Goal: Information Seeking & Learning: Check status

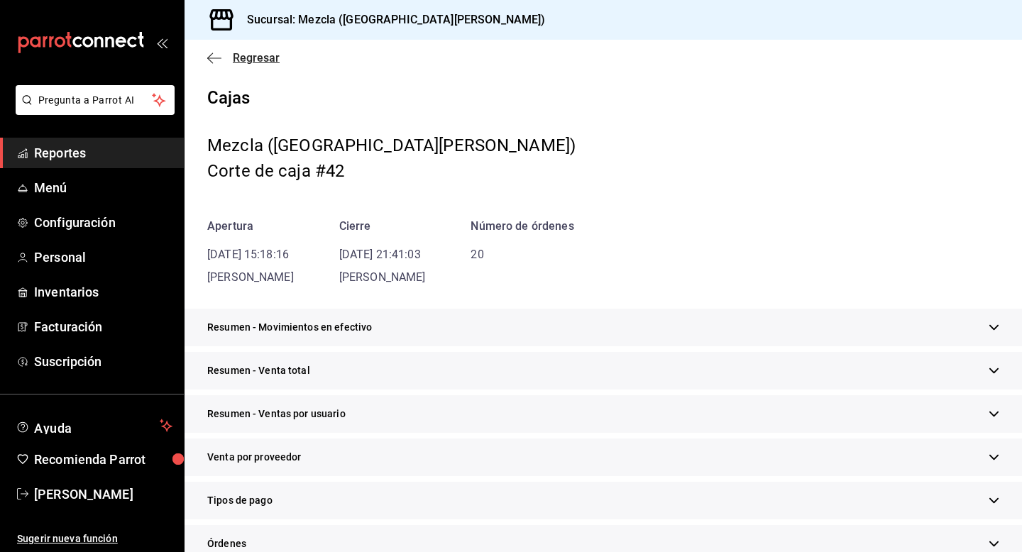
click at [218, 53] on icon "button" at bounding box center [214, 58] width 14 height 13
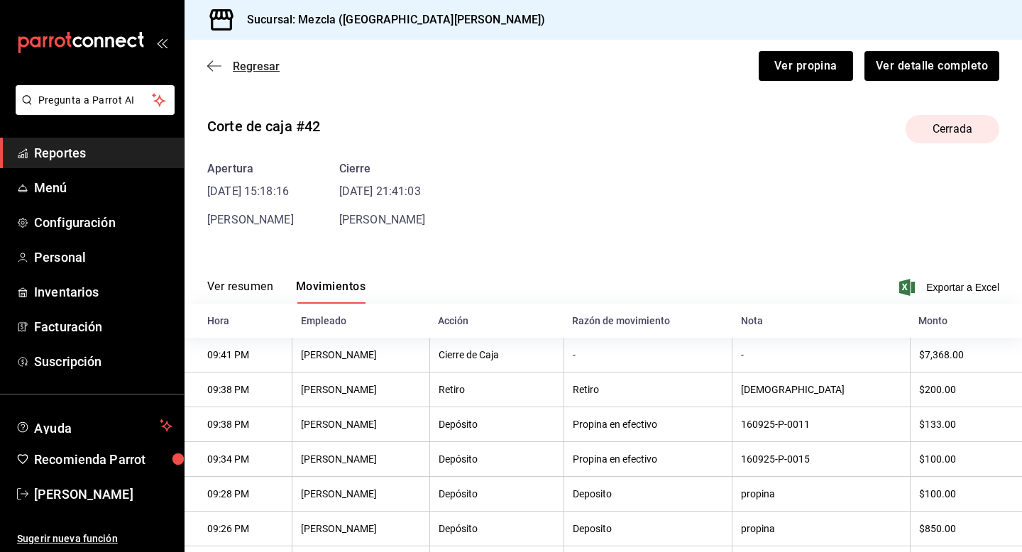
click at [221, 70] on span "Regresar" at bounding box center [243, 66] width 72 height 13
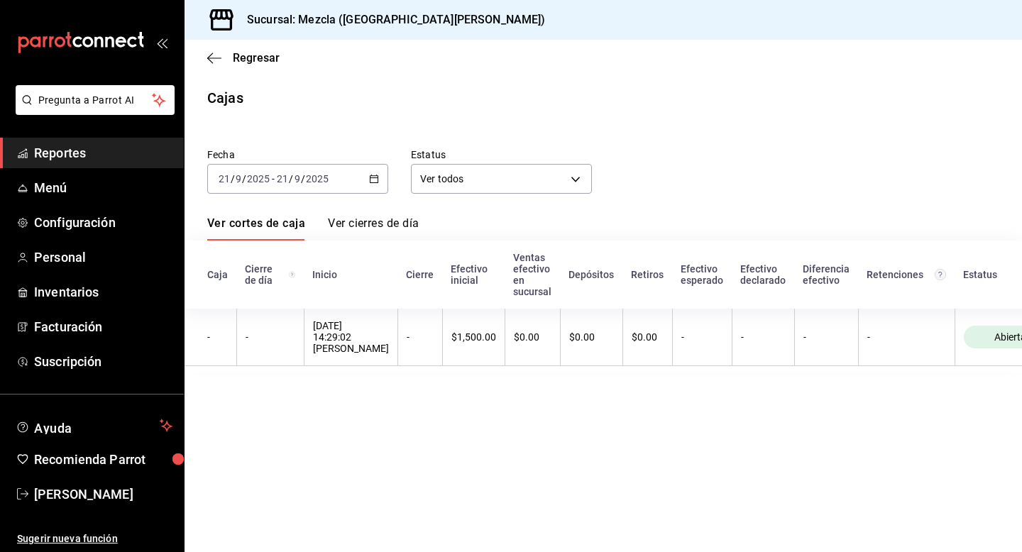
click at [339, 169] on div "[DATE] [DATE] - [DATE] [DATE]" at bounding box center [297, 179] width 181 height 30
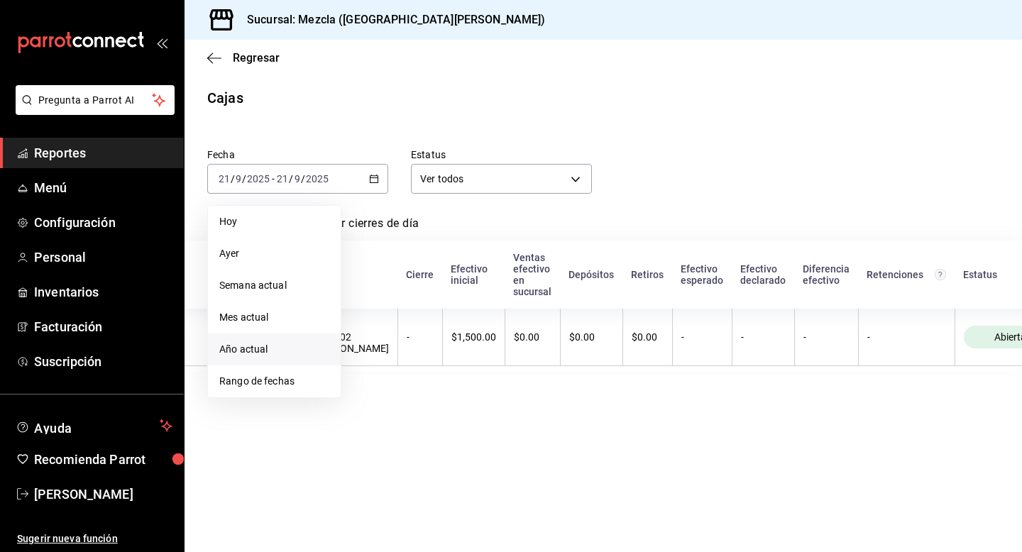
click at [265, 349] on span "Año actual" at bounding box center [274, 349] width 110 height 15
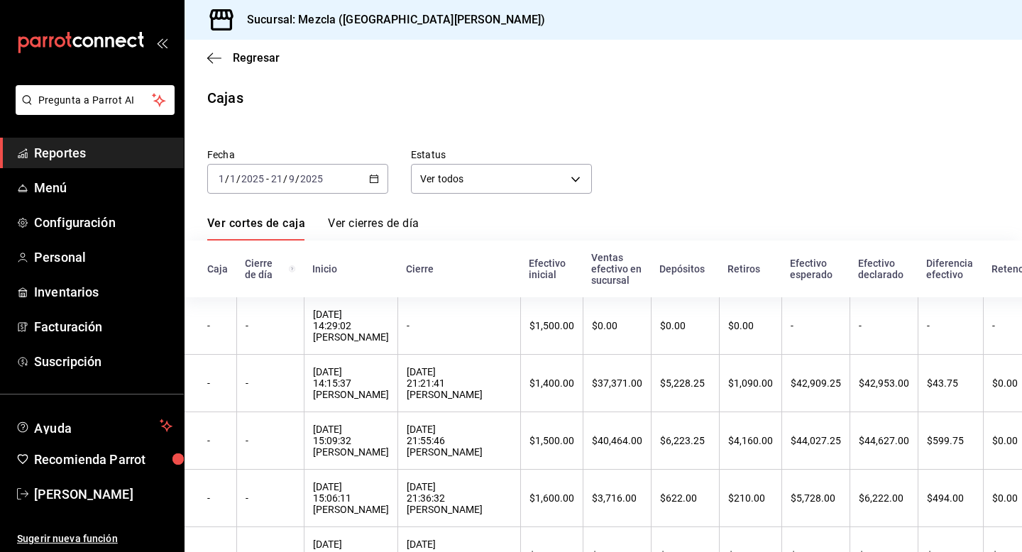
click at [312, 189] on div "[DATE] [DATE] - [DATE] [DATE]" at bounding box center [297, 179] width 181 height 30
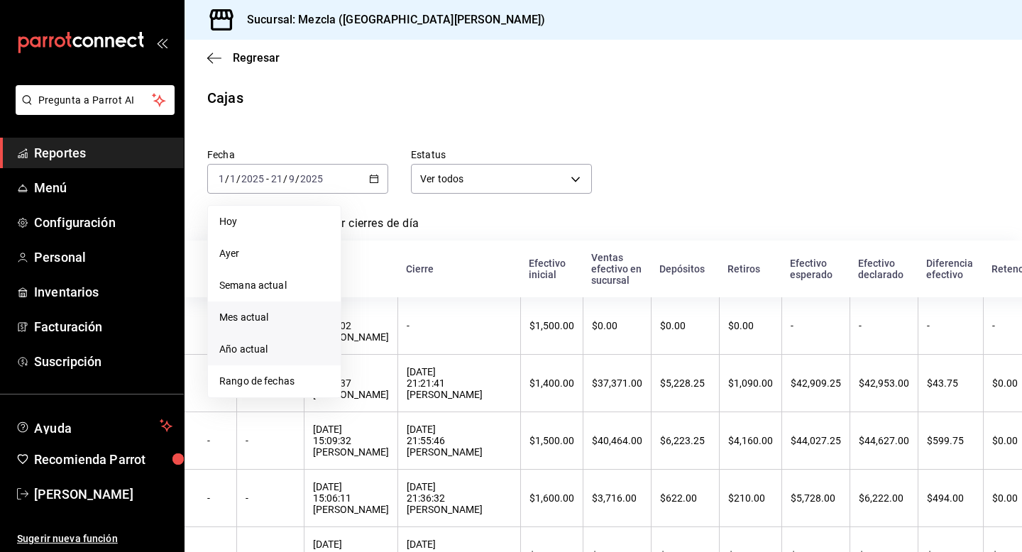
click at [274, 322] on span "Mes actual" at bounding box center [274, 317] width 110 height 15
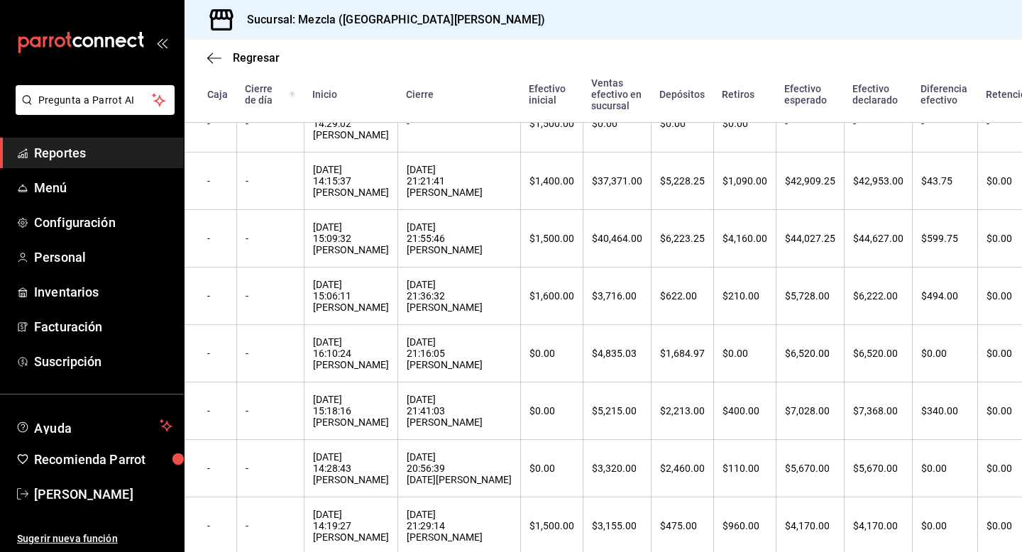
scroll to position [235, 0]
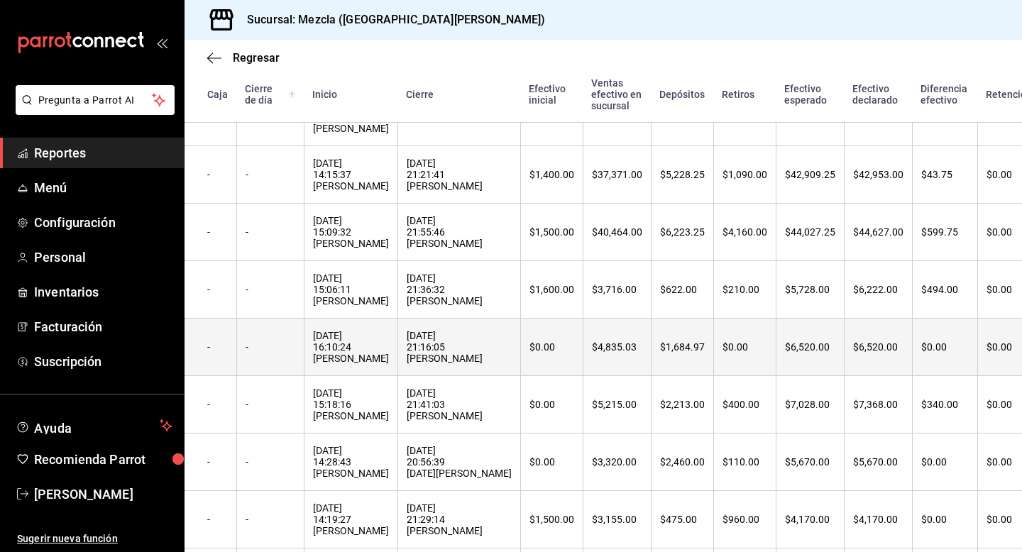
click at [326, 376] on th "[DATE] 16:10:24 [PERSON_NAME]" at bounding box center [351, 347] width 94 height 57
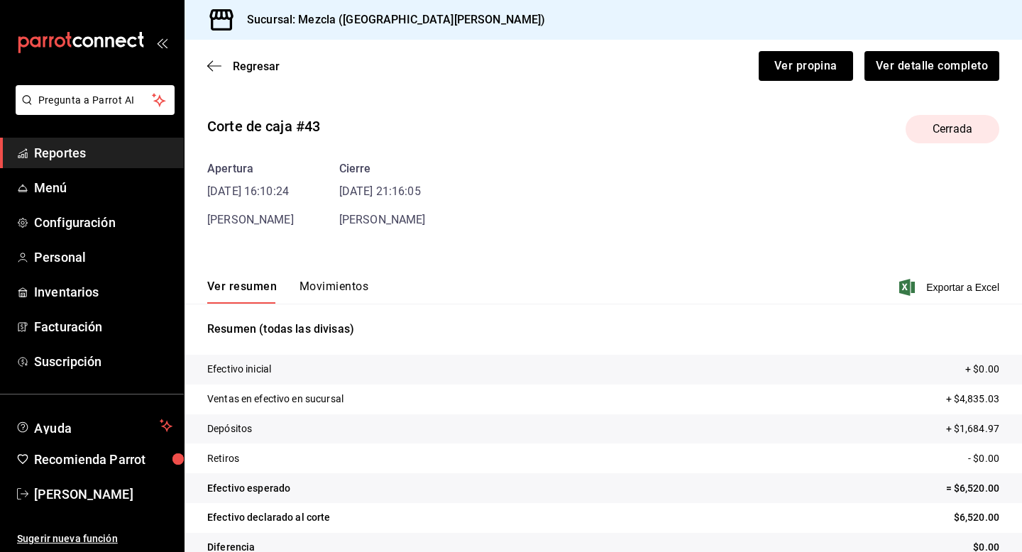
click at [331, 285] on button "Movimientos" at bounding box center [334, 292] width 69 height 24
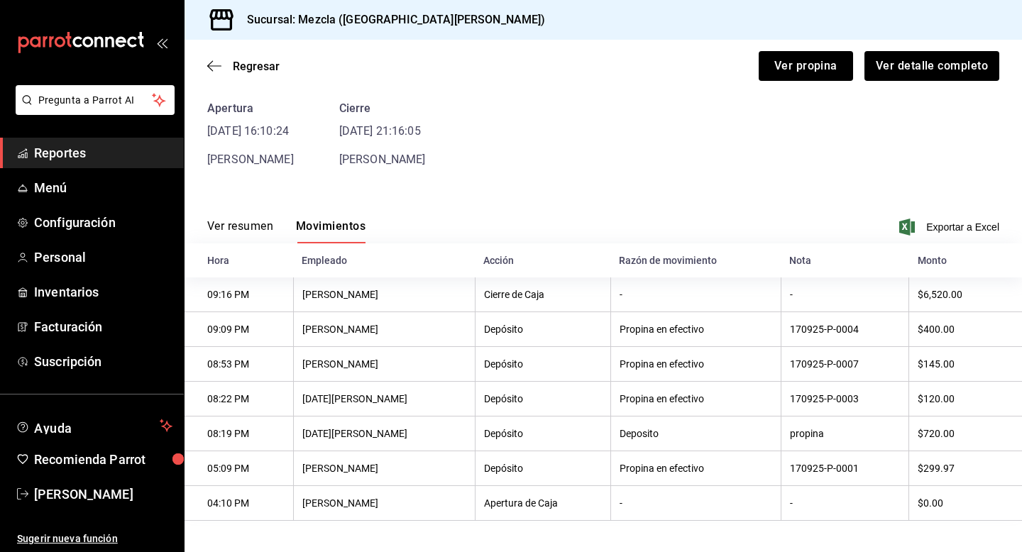
scroll to position [66, 0]
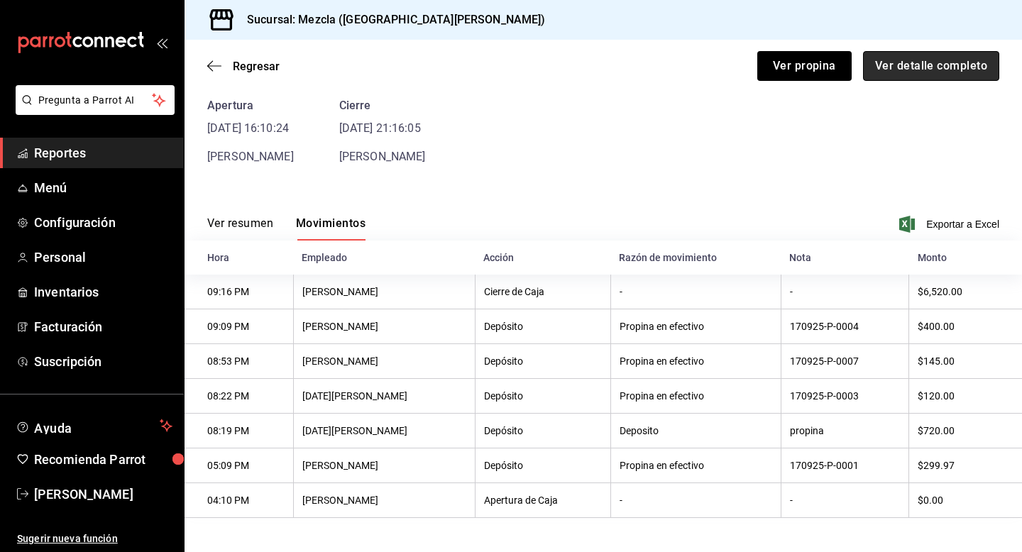
click at [955, 52] on button "Ver detalle completo" at bounding box center [931, 66] width 136 height 30
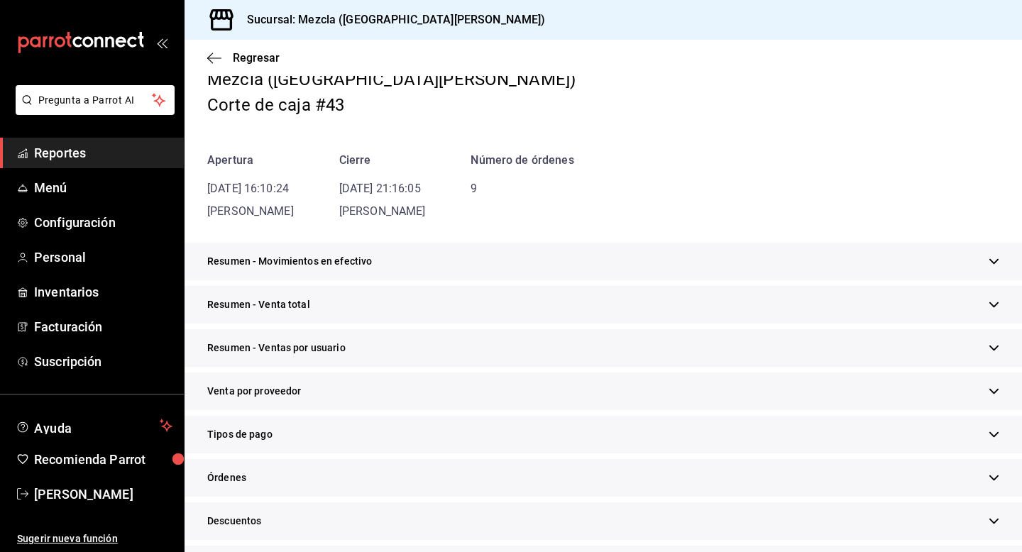
scroll to position [374, 0]
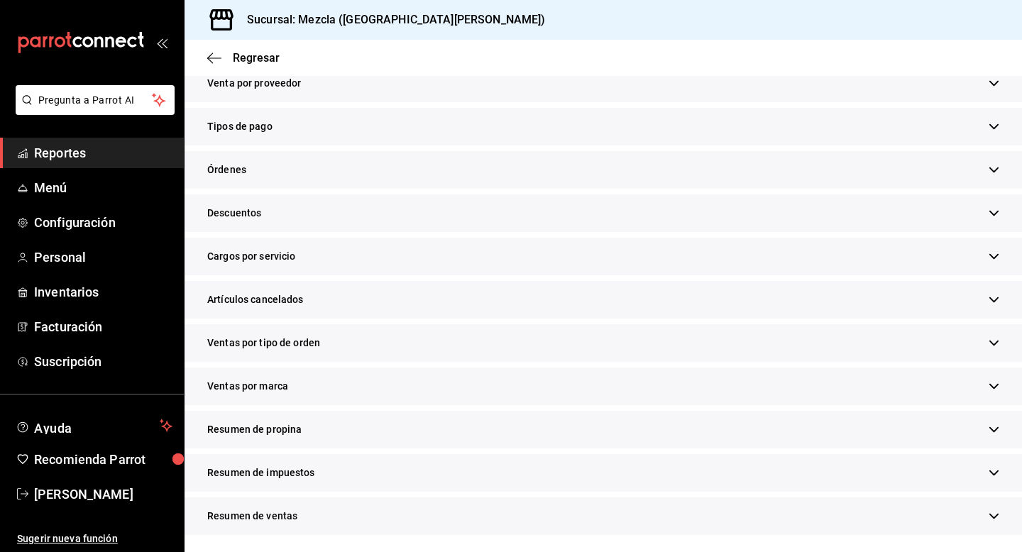
click at [594, 432] on div "Resumen de propina" at bounding box center [604, 430] width 838 height 38
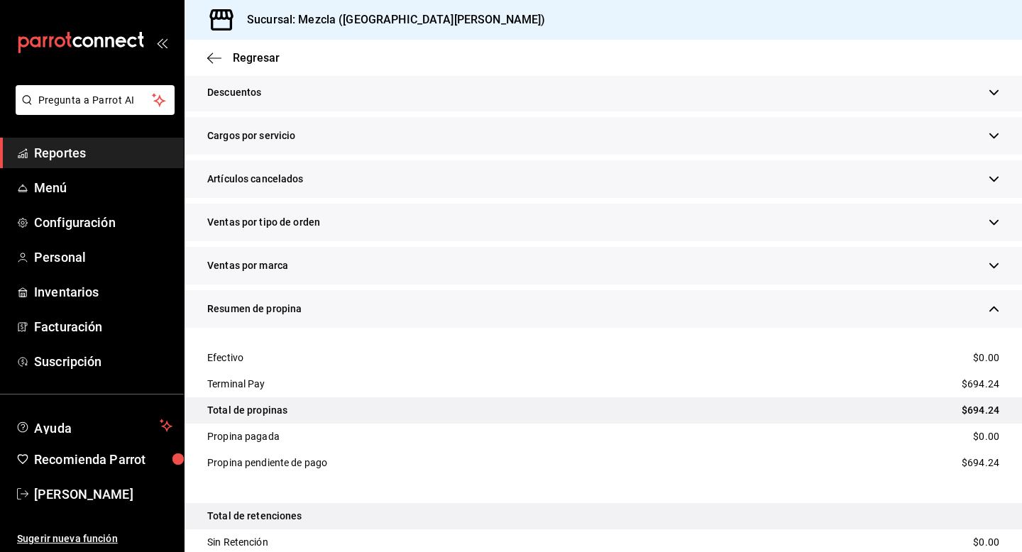
scroll to position [494, 0]
click at [214, 57] on icon "button" at bounding box center [214, 58] width 14 height 13
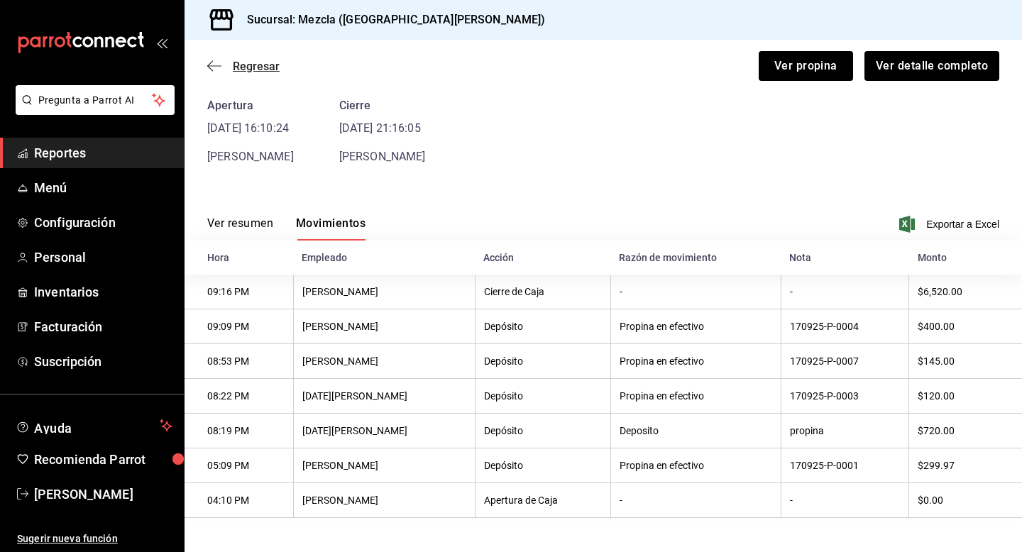
click at [262, 65] on span "Regresar" at bounding box center [256, 66] width 47 height 13
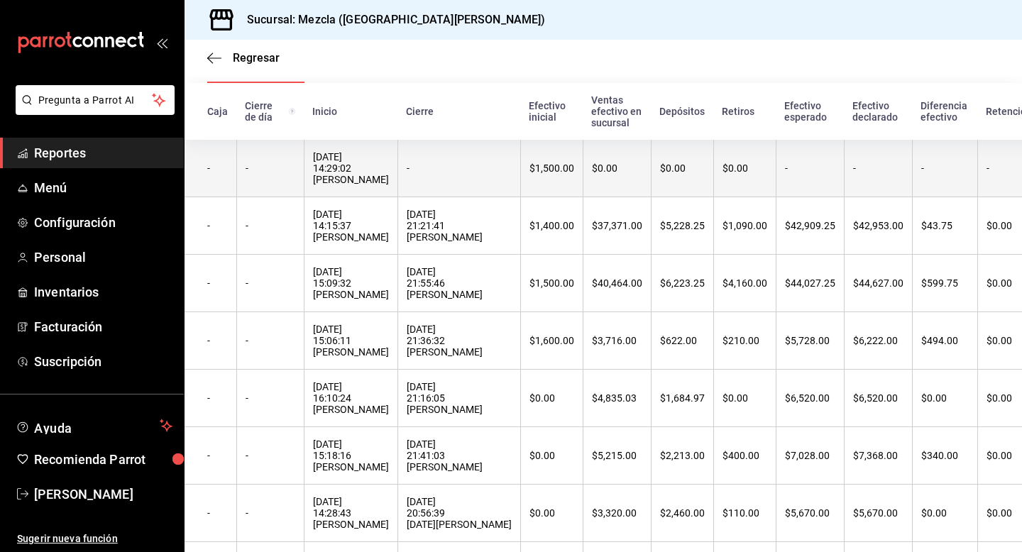
scroll to position [161, 0]
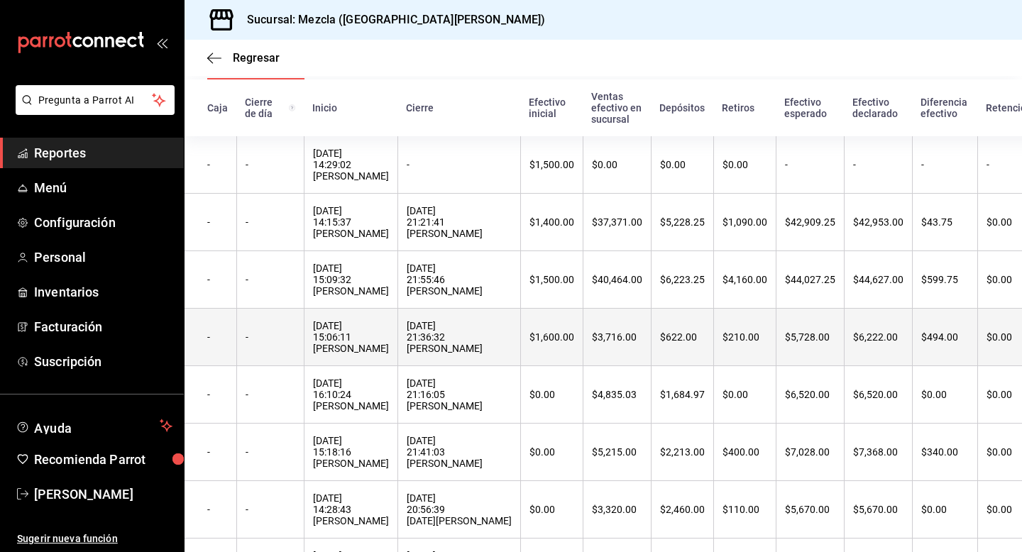
click at [391, 319] on th "[DATE] 15:06:11 [PERSON_NAME]" at bounding box center [351, 337] width 94 height 57
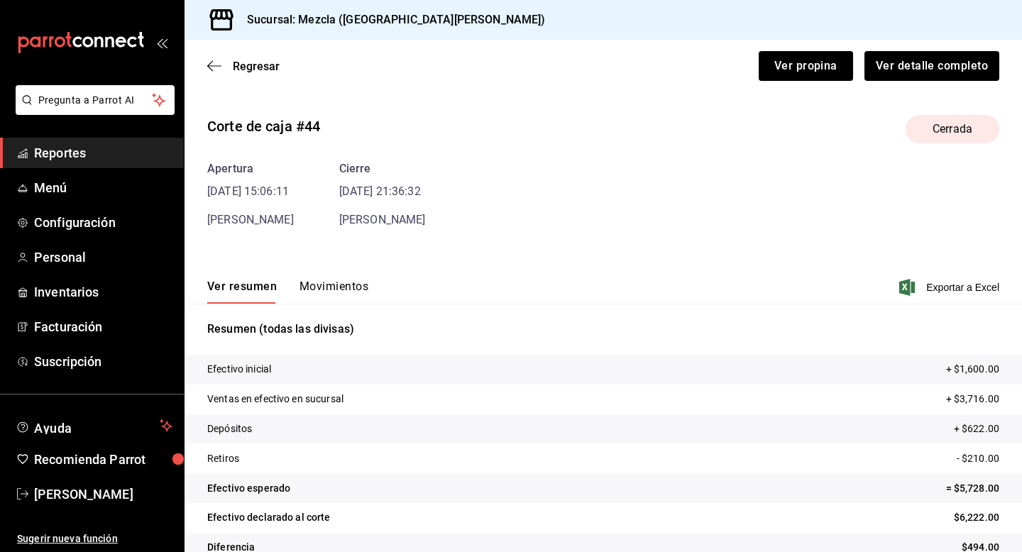
click at [334, 283] on button "Movimientos" at bounding box center [334, 292] width 69 height 24
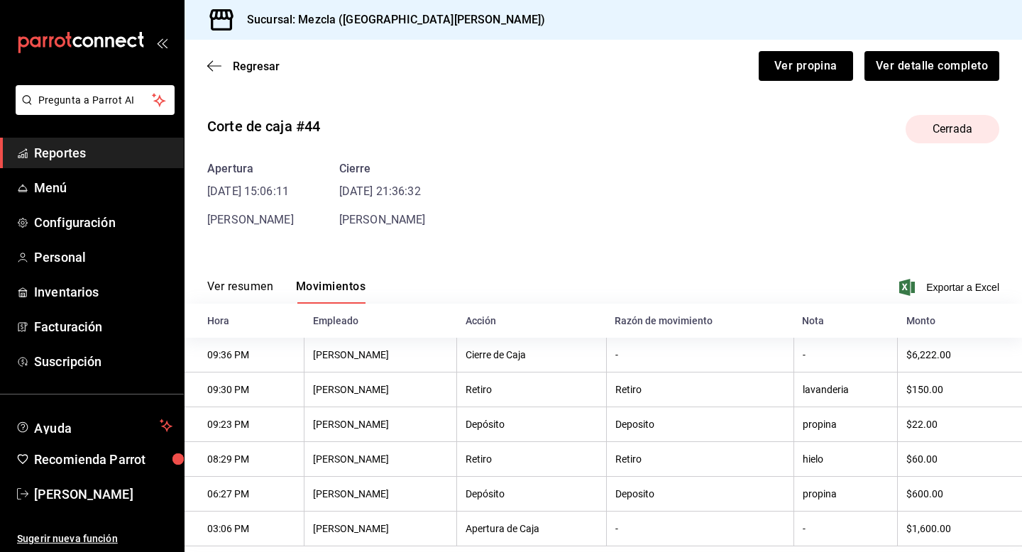
scroll to position [31, 0]
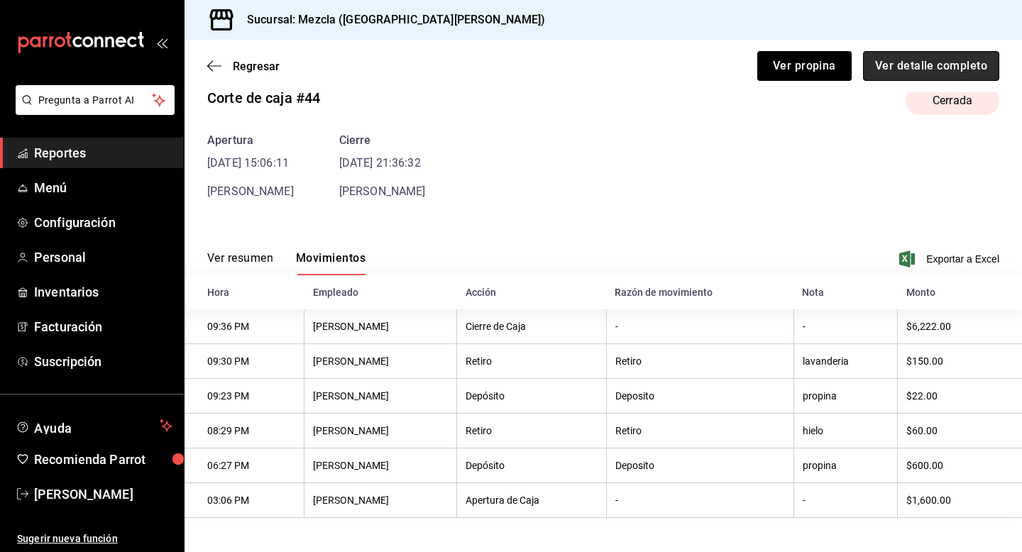
click at [931, 72] on button "Ver detalle completo" at bounding box center [931, 66] width 136 height 30
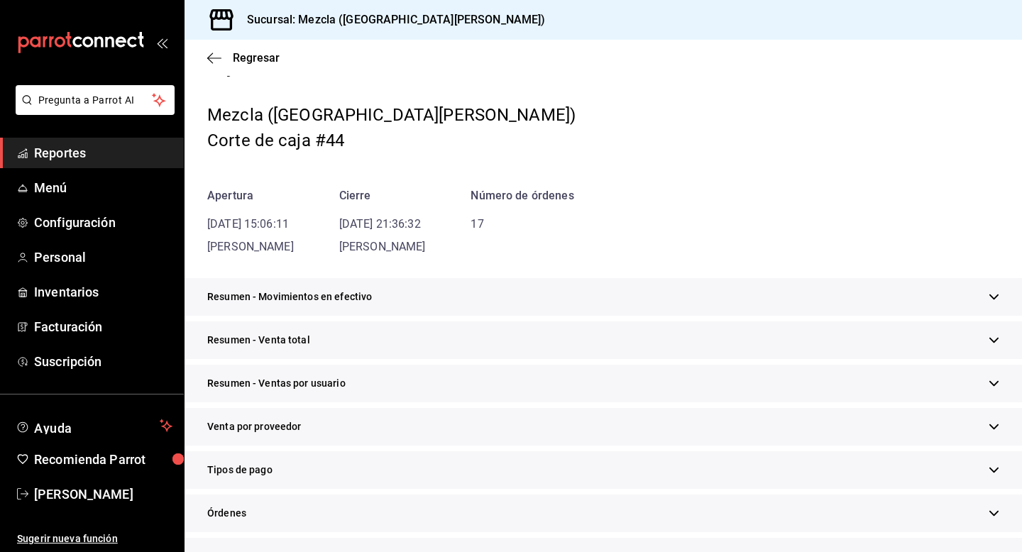
scroll to position [374, 0]
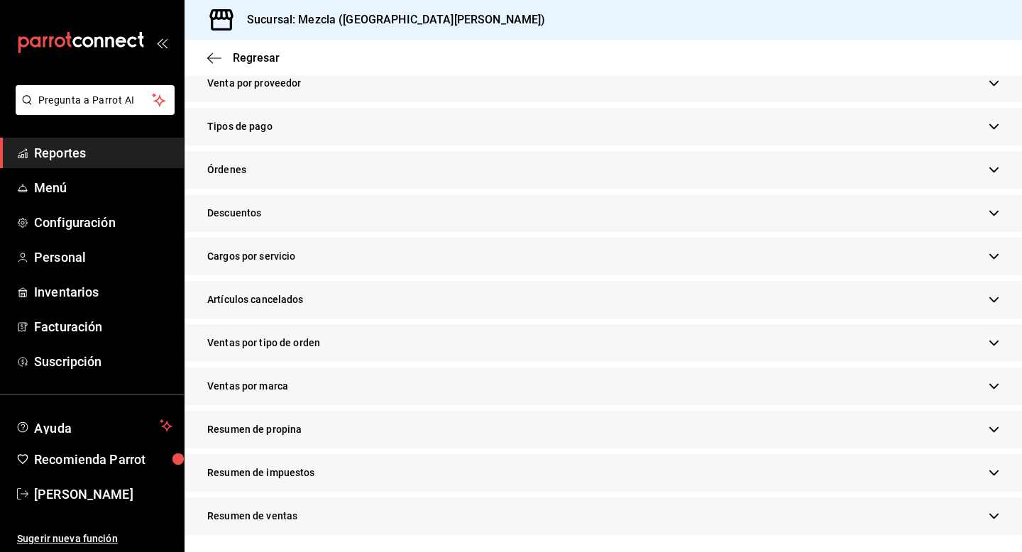
click at [517, 434] on div "Resumen de propina" at bounding box center [604, 430] width 838 height 38
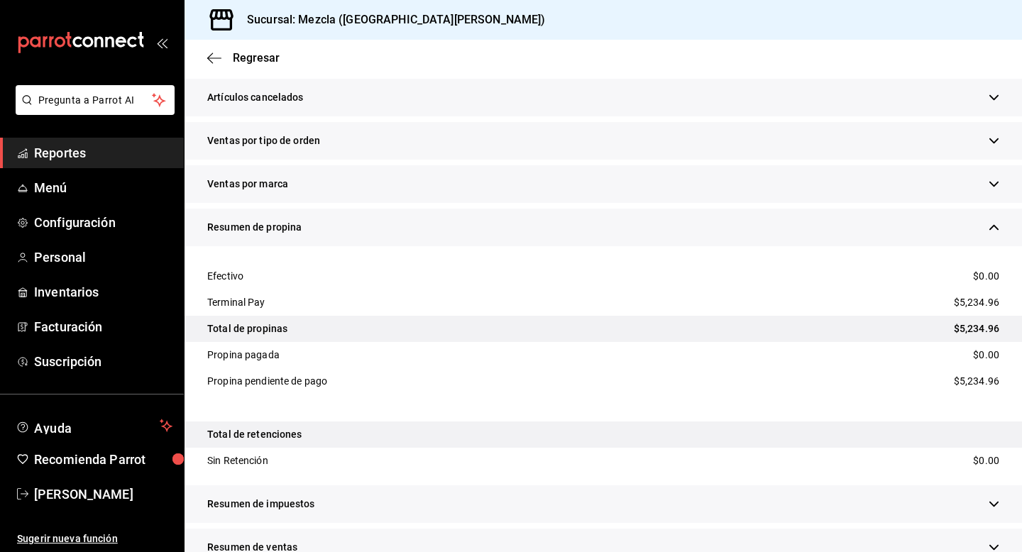
scroll to position [0, 0]
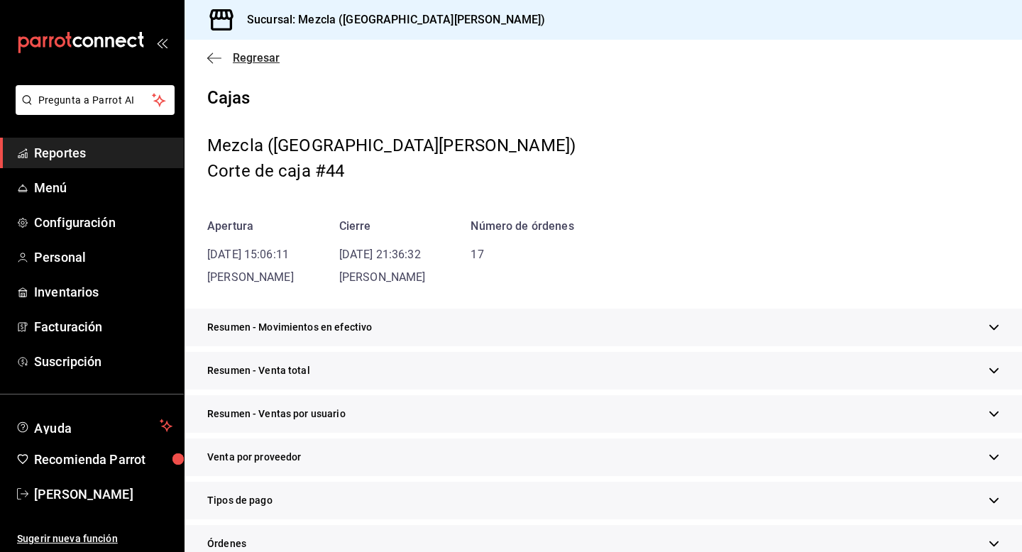
click at [217, 57] on icon "button" at bounding box center [214, 57] width 14 height 1
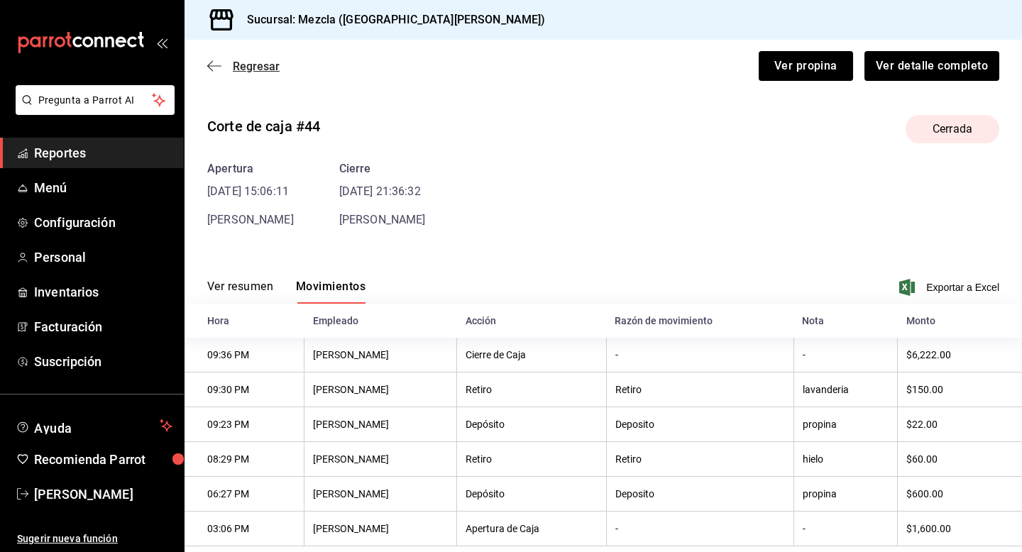
click at [219, 69] on icon "button" at bounding box center [214, 66] width 14 height 13
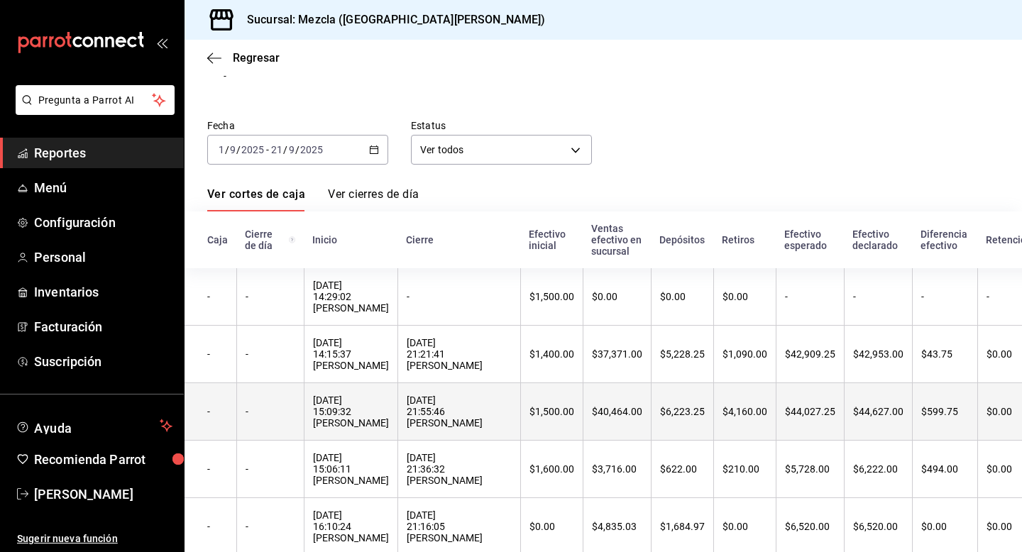
scroll to position [30, 0]
click at [355, 424] on div "[DATE] 15:09:32 [PERSON_NAME]" at bounding box center [351, 411] width 76 height 34
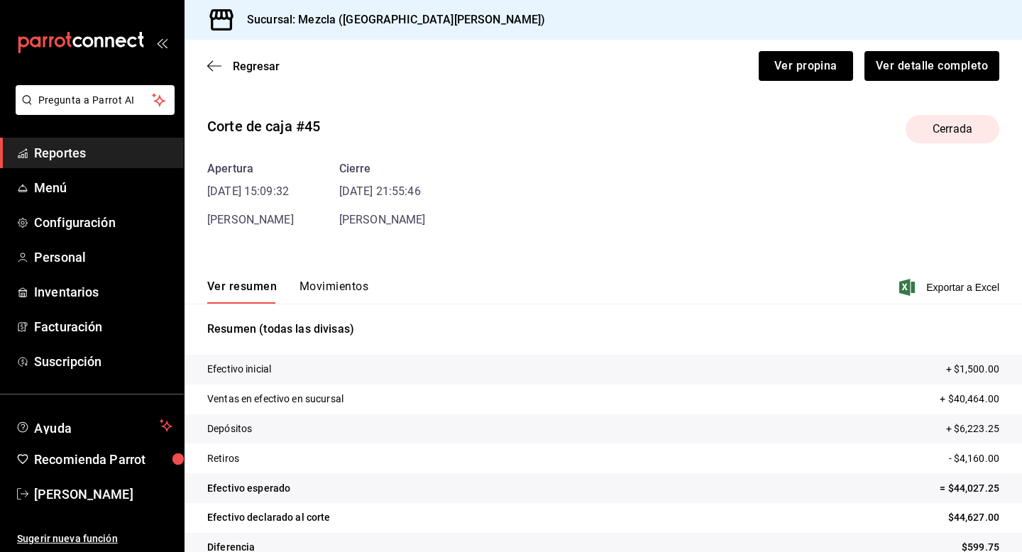
click at [334, 284] on button "Movimientos" at bounding box center [334, 292] width 69 height 24
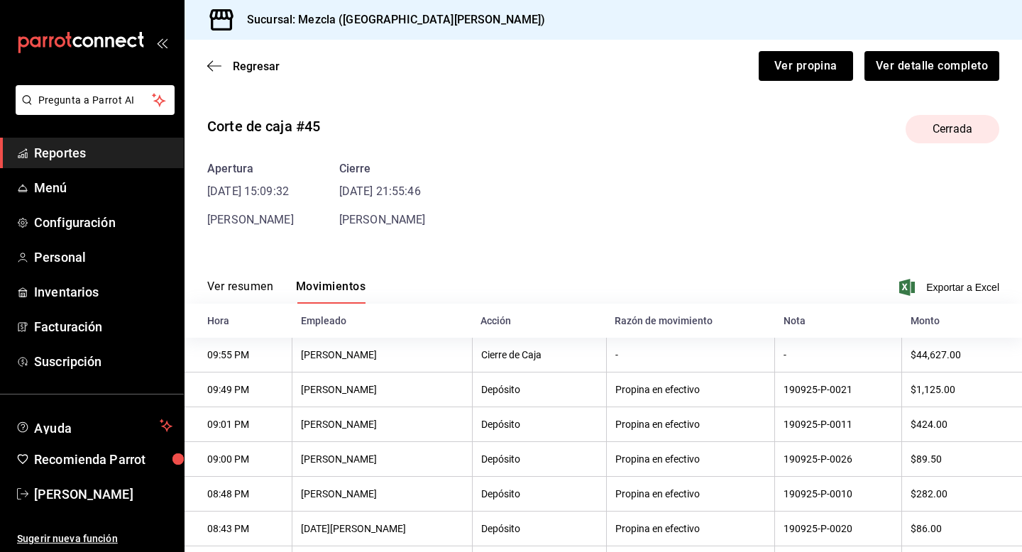
click at [334, 284] on button "Movimientos" at bounding box center [331, 292] width 70 height 24
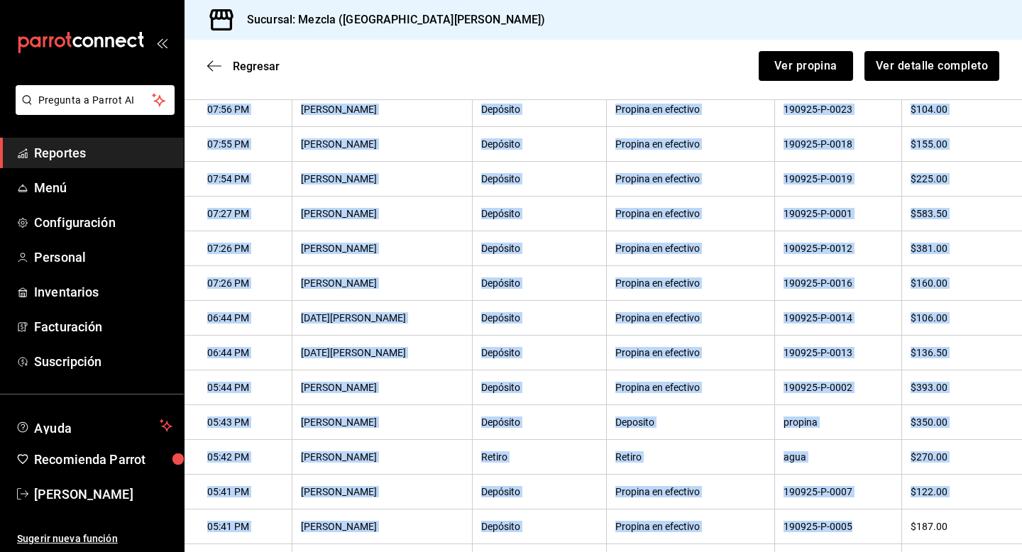
scroll to position [760, 0]
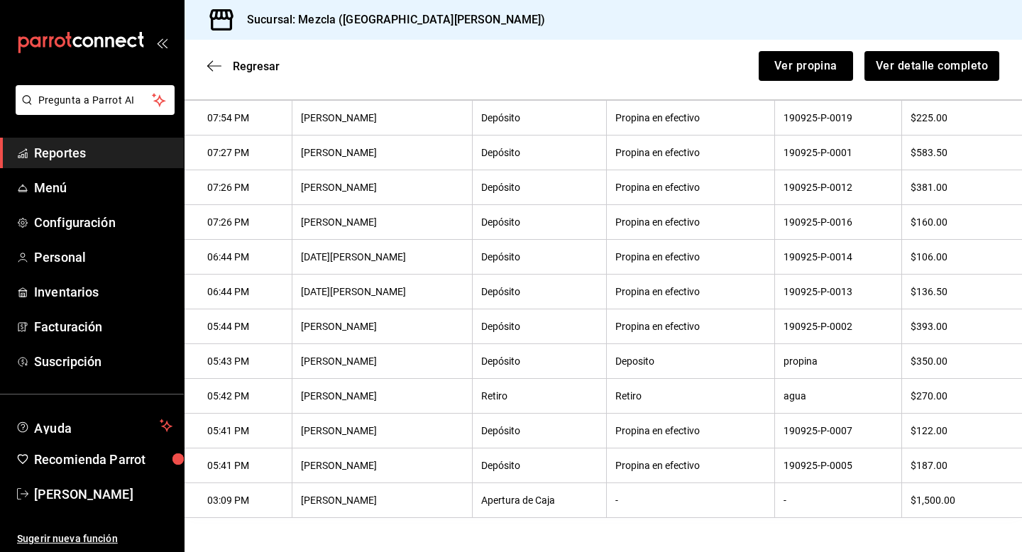
drag, startPoint x: 206, startPoint y: 347, endPoint x: 834, endPoint y: 552, distance: 660.7
copy thead "Hora Empleado Acción Razón de movimiento Nota Monto"
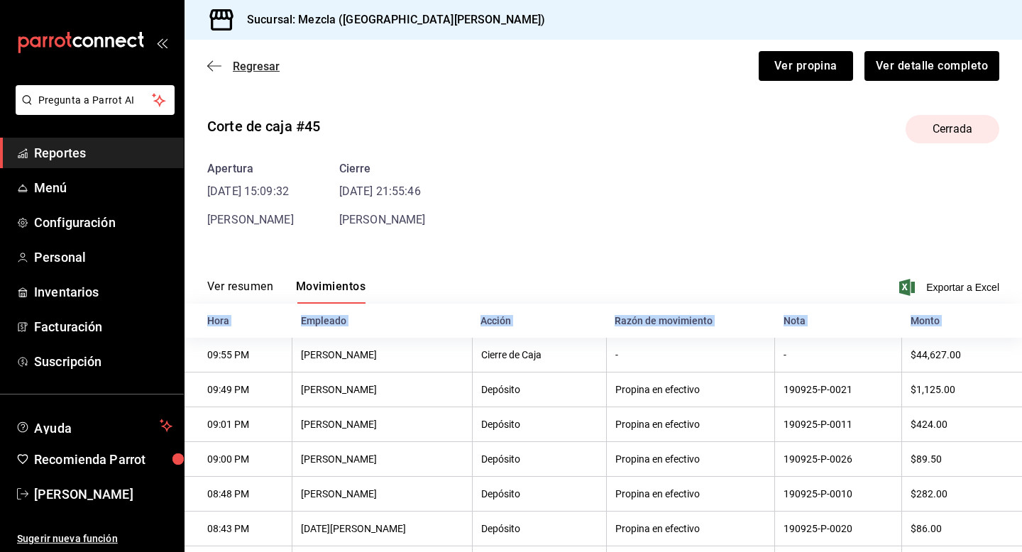
click at [214, 67] on icon "button" at bounding box center [214, 66] width 14 height 13
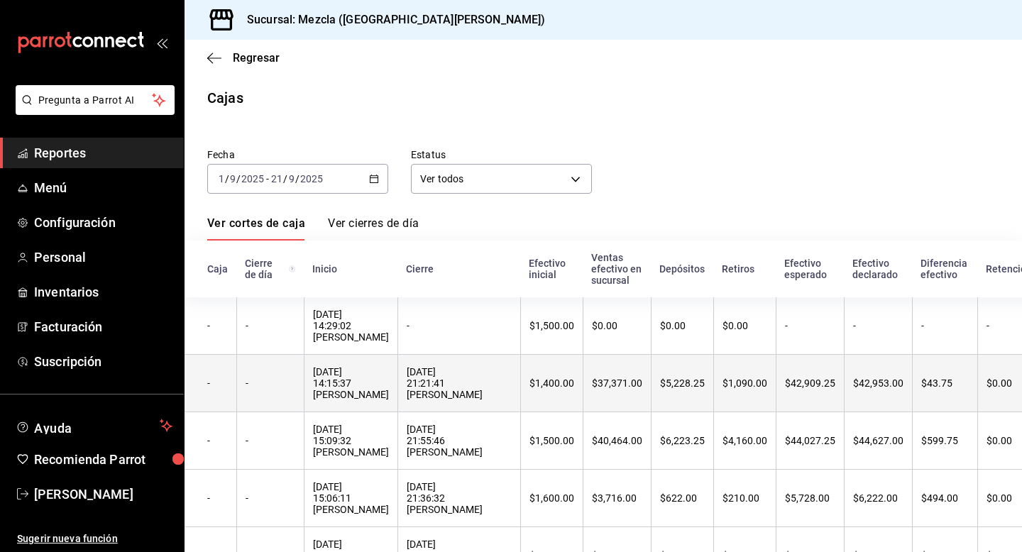
click at [297, 405] on th "-" at bounding box center [269, 383] width 67 height 57
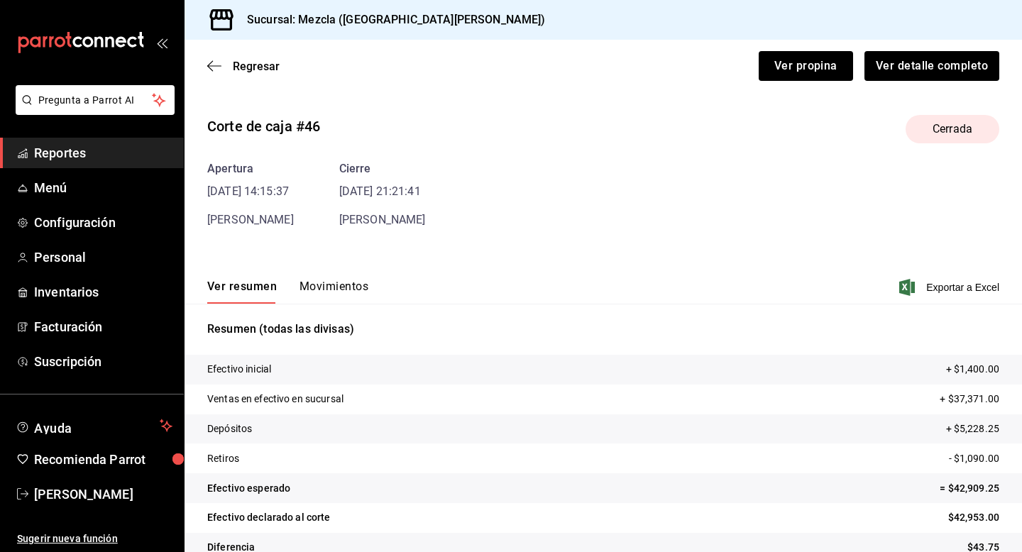
click at [323, 289] on button "Movimientos" at bounding box center [334, 292] width 69 height 24
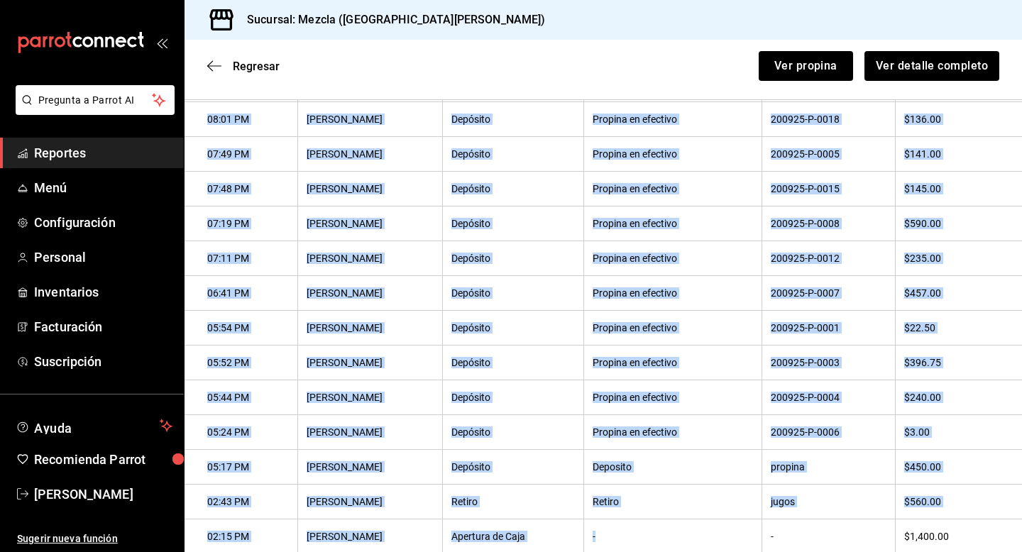
scroll to position [655, 0]
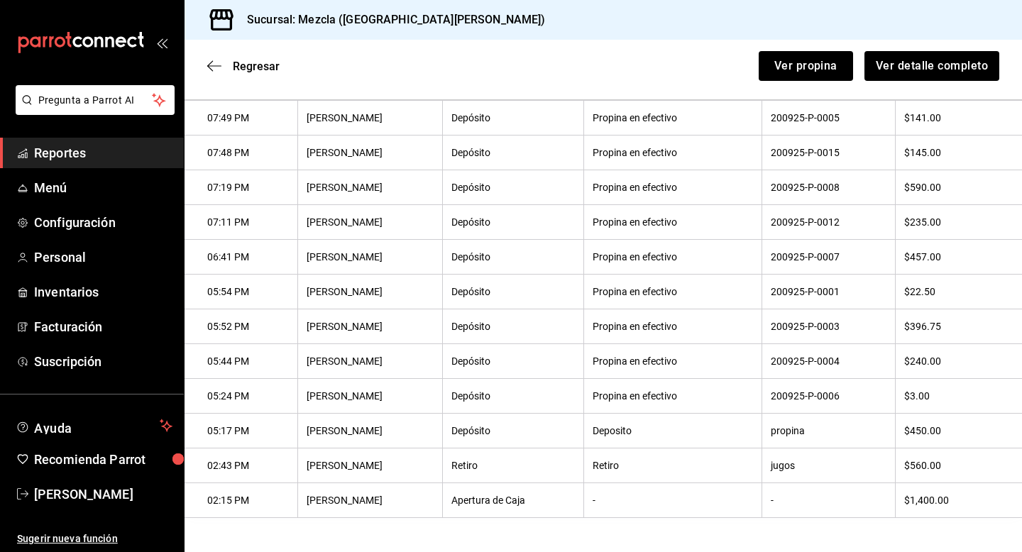
drag, startPoint x: 206, startPoint y: 327, endPoint x: 672, endPoint y: 552, distance: 517.2
copy thead "Hora"
